Goal: Use online tool/utility: Utilize a website feature to perform a specific function

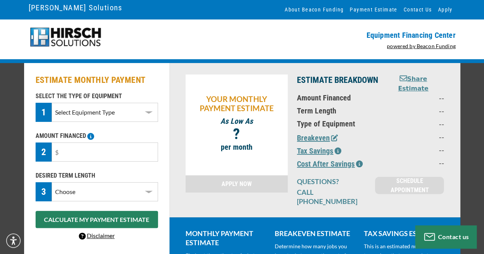
click at [137, 117] on select "Select Equipment Type DTG Printing Embroidery Screen Printing Software and Auto…" at bounding box center [105, 112] width 106 height 19
select select "10"
click at [52, 103] on select "Select Equipment Type DTG Printing Embroidery Screen Printing Software and Auto…" at bounding box center [105, 112] width 106 height 19
click at [127, 145] on input "text" at bounding box center [105, 152] width 106 height 19
type input "$12,000"
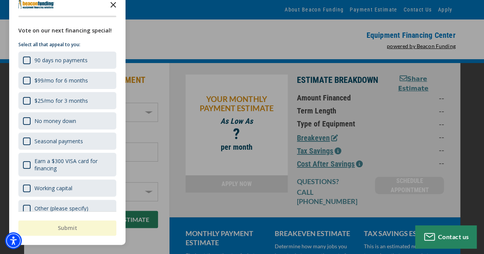
click at [114, 1] on icon "Close the survey" at bounding box center [113, 4] width 15 height 15
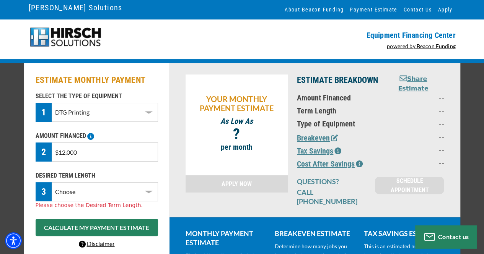
click at [115, 185] on select "Choose 36 Months 48 Months 60 Months" at bounding box center [105, 191] width 106 height 19
click at [52, 182] on select "Choose 36 Months 48 Months 60 Months" at bounding box center [105, 191] width 106 height 19
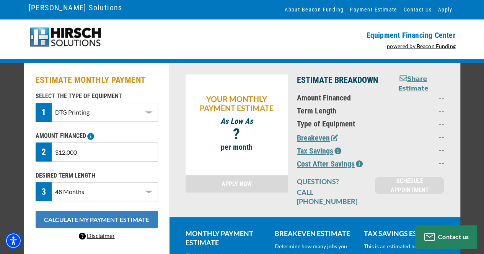
click at [126, 213] on button "CALCULATE MY PAYMENT ESTIMATE" at bounding box center [97, 219] width 122 height 17
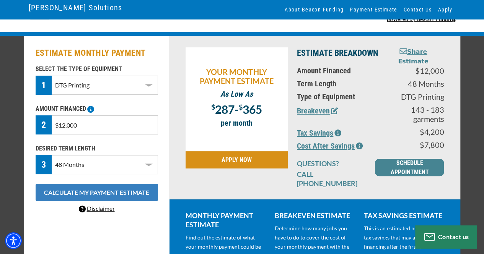
scroll to position [28, 0]
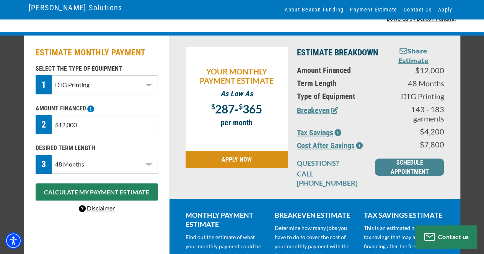
click at [131, 165] on select "Choose 36 Months 48 Months 60 Months" at bounding box center [105, 164] width 106 height 19
click at [52, 155] on select "Choose 36 Months 48 Months 60 Months" at bounding box center [105, 164] width 106 height 19
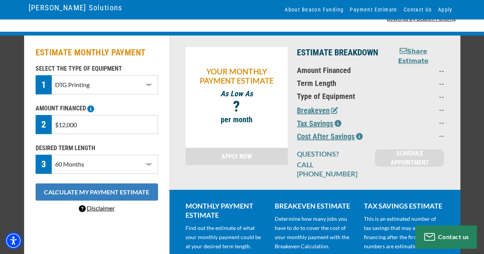
click at [125, 192] on button "CALCULATE MY PAYMENT ESTIMATE" at bounding box center [97, 192] width 122 height 17
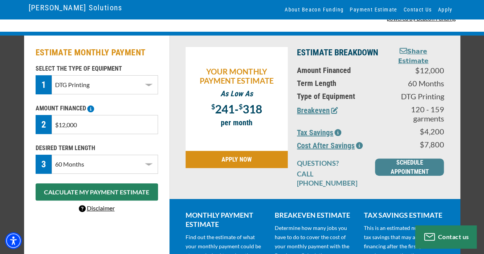
click at [130, 169] on select "Choose 36 Months 48 Months 60 Months" at bounding box center [105, 164] width 106 height 19
select select "36"
click at [52, 155] on select "Choose 36 Months 48 Months 60 Months" at bounding box center [105, 164] width 106 height 19
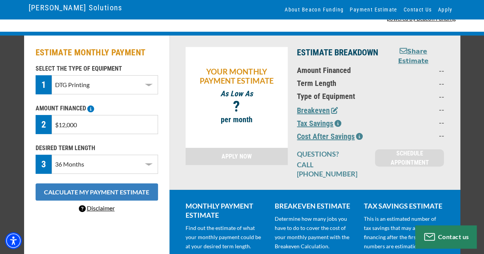
click at [124, 188] on button "CALCULATE MY PAYMENT ESTIMATE" at bounding box center [97, 192] width 122 height 17
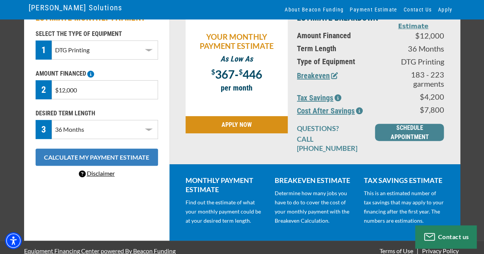
scroll to position [0, 0]
